Goal: Information Seeking & Learning: Find specific fact

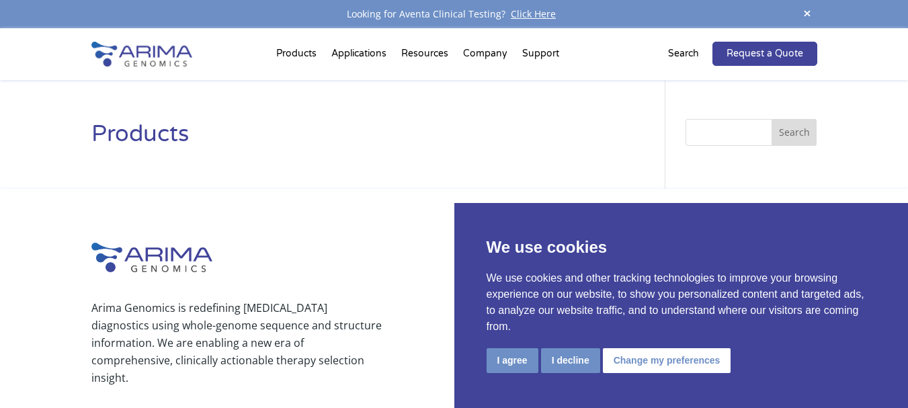
click at [714, 132] on input "Search" at bounding box center [751, 132] width 131 height 27
paste input "Tung tung tung"
type input "T"
click at [279, 127] on h1 "Products" at bounding box center [358, 139] width 534 height 41
click at [713, 127] on input "Search" at bounding box center [751, 132] width 131 height 27
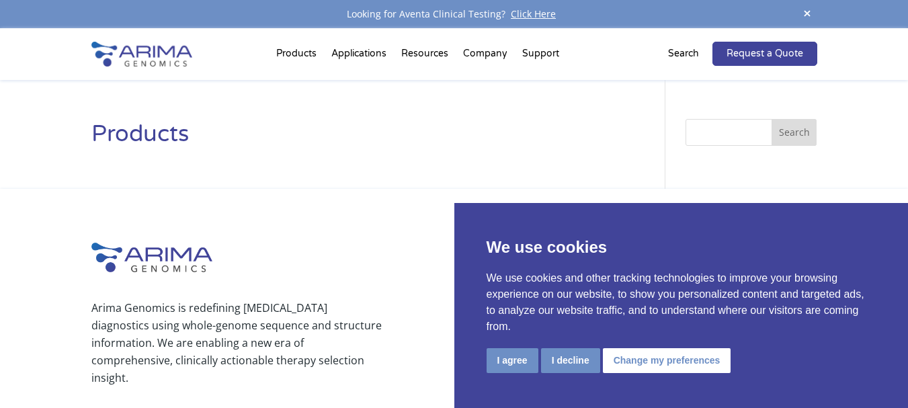
paste input "Hippopotomonstrosesquippedaliophobia"
type input "Hippopotomonstrosesquippedaliophobia\"
click at [772, 119] on button "Search" at bounding box center [795, 132] width 46 height 27
